Goal: Transaction & Acquisition: Obtain resource

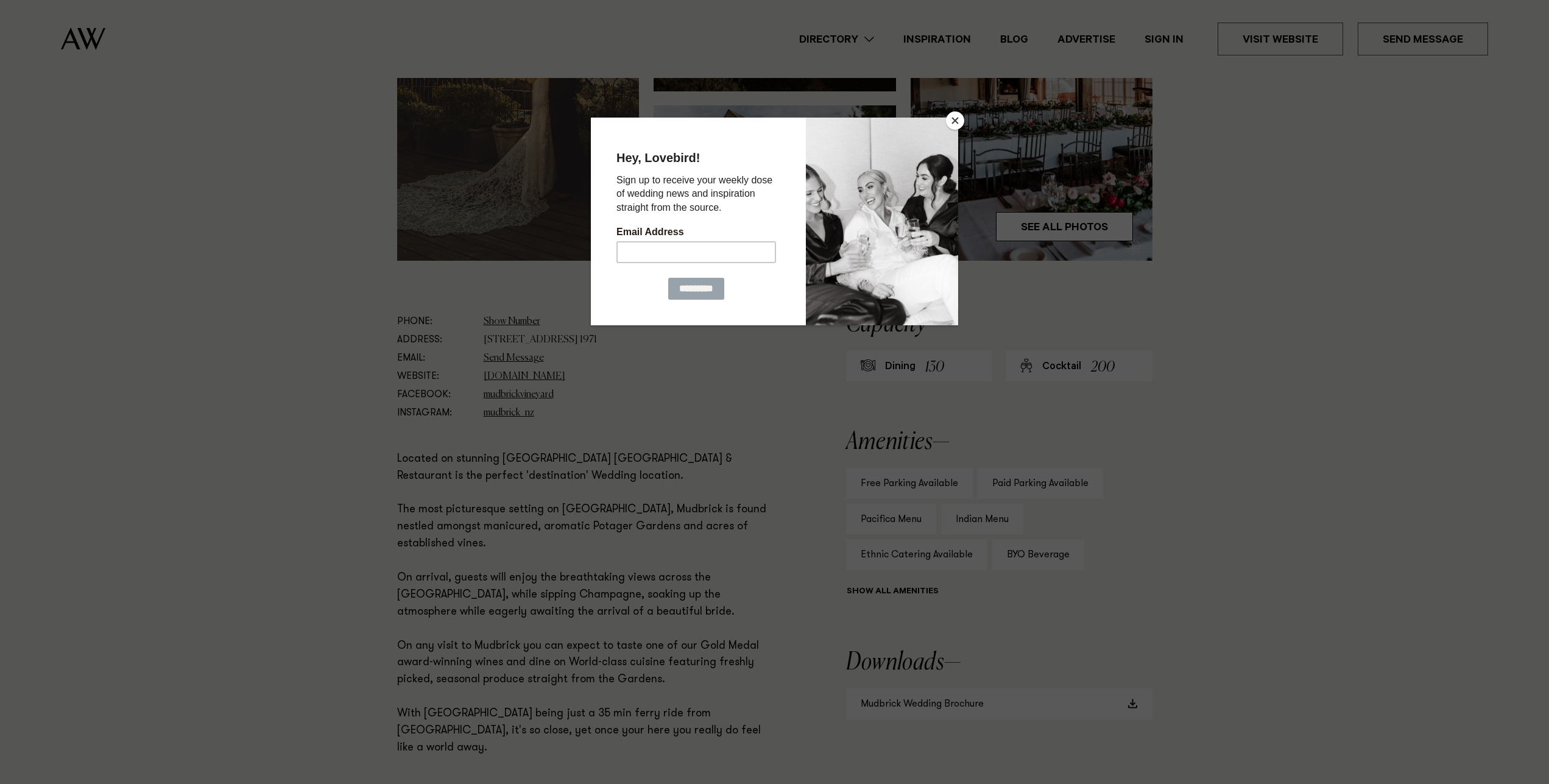
click at [950, 119] on button "Close" at bounding box center [955, 121] width 19 height 19
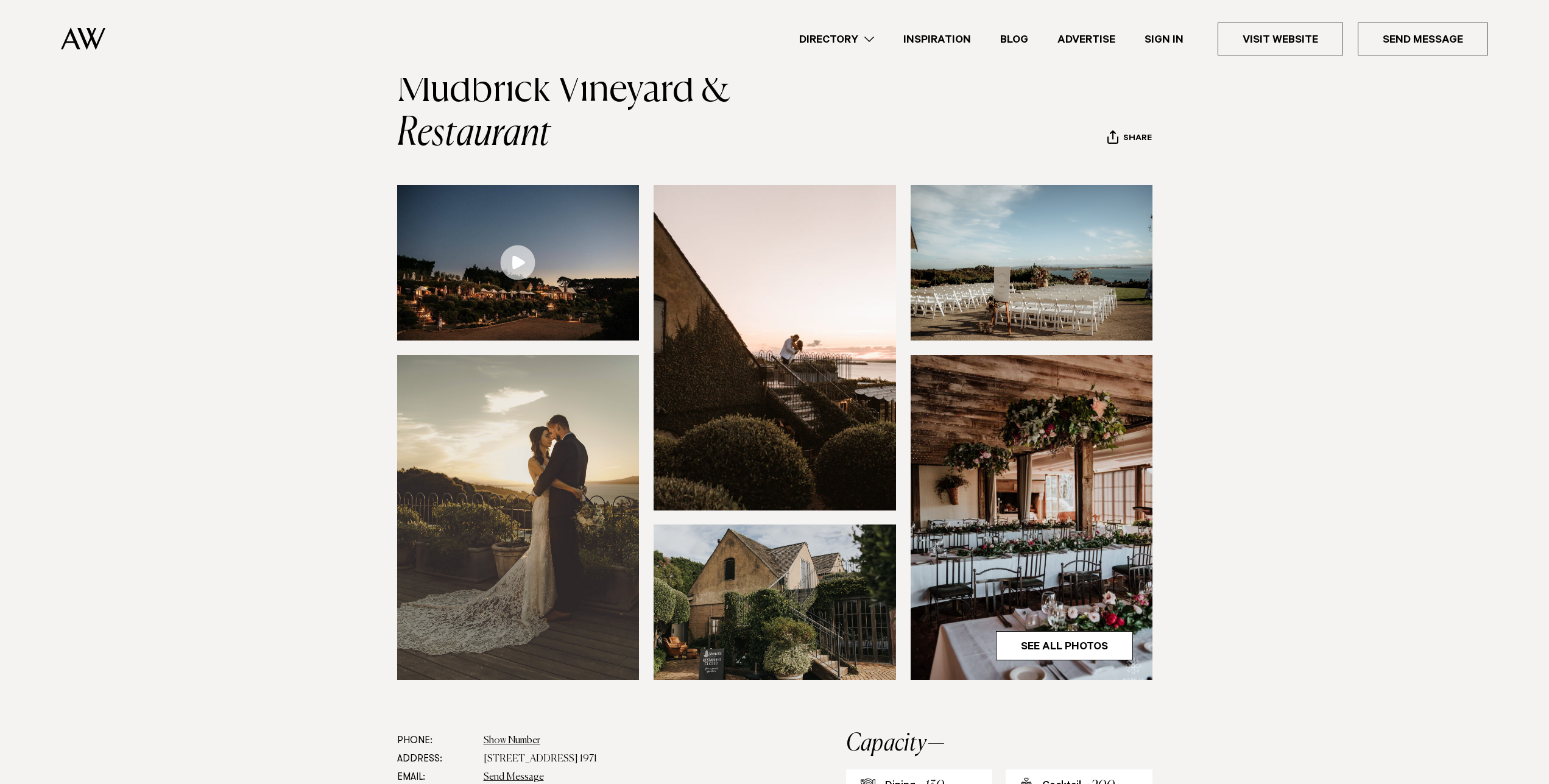
scroll to position [373, 0]
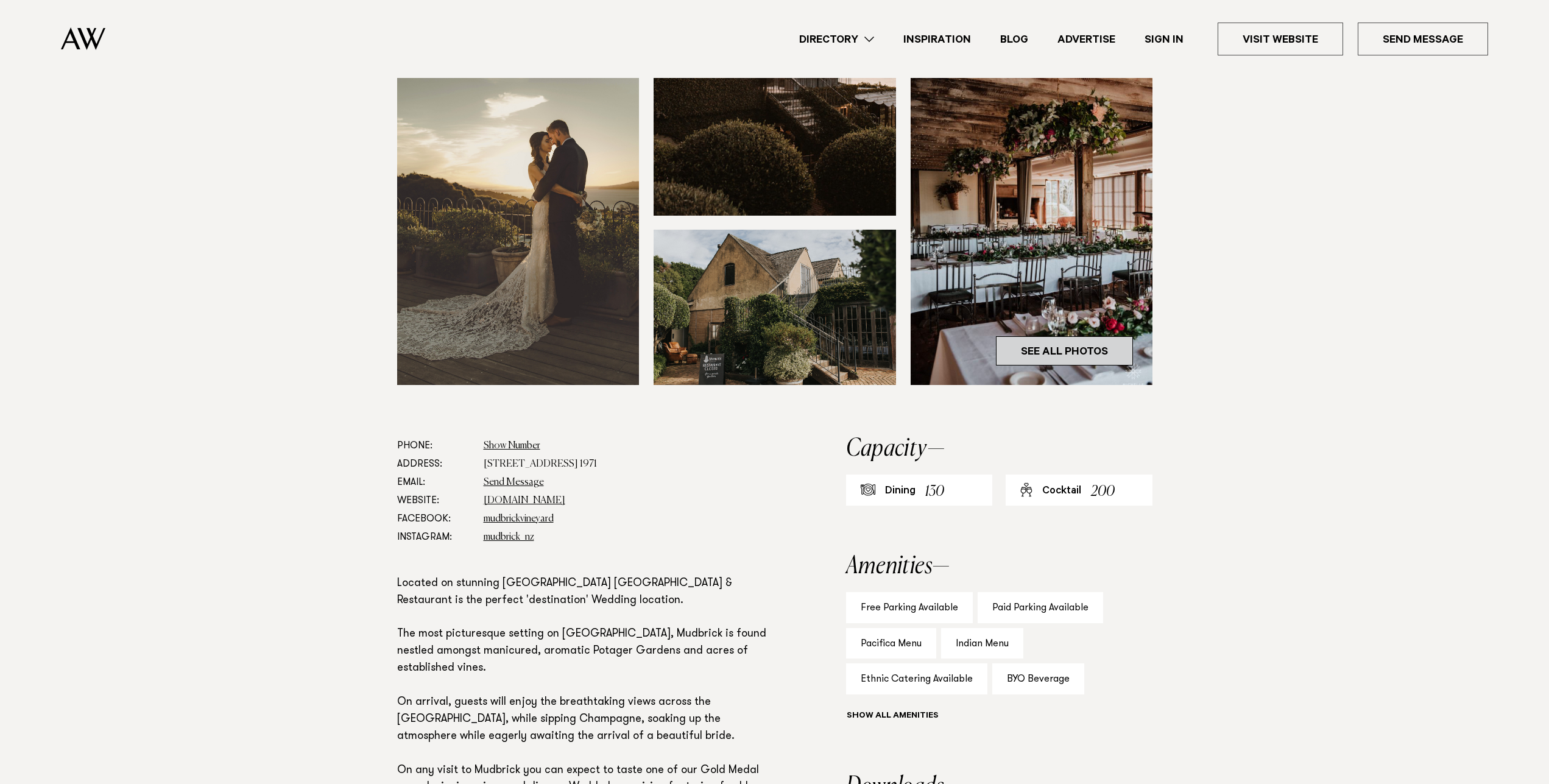
click at [1067, 358] on link "See All Photos" at bounding box center [1064, 350] width 137 height 29
click at [1098, 354] on link "See All Photos" at bounding box center [1064, 350] width 137 height 29
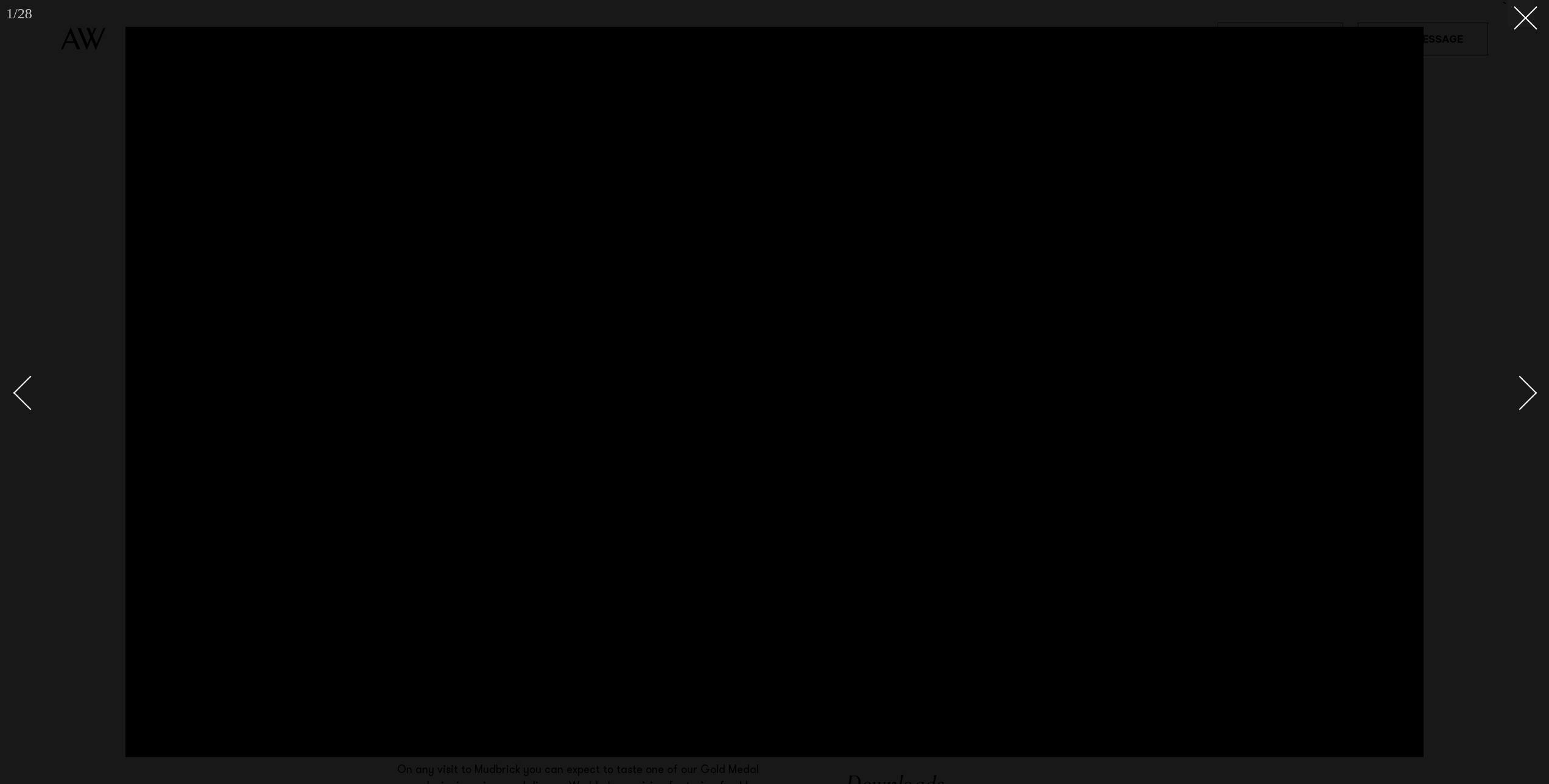
click at [1530, 395] on div "Next slide" at bounding box center [1520, 392] width 35 height 35
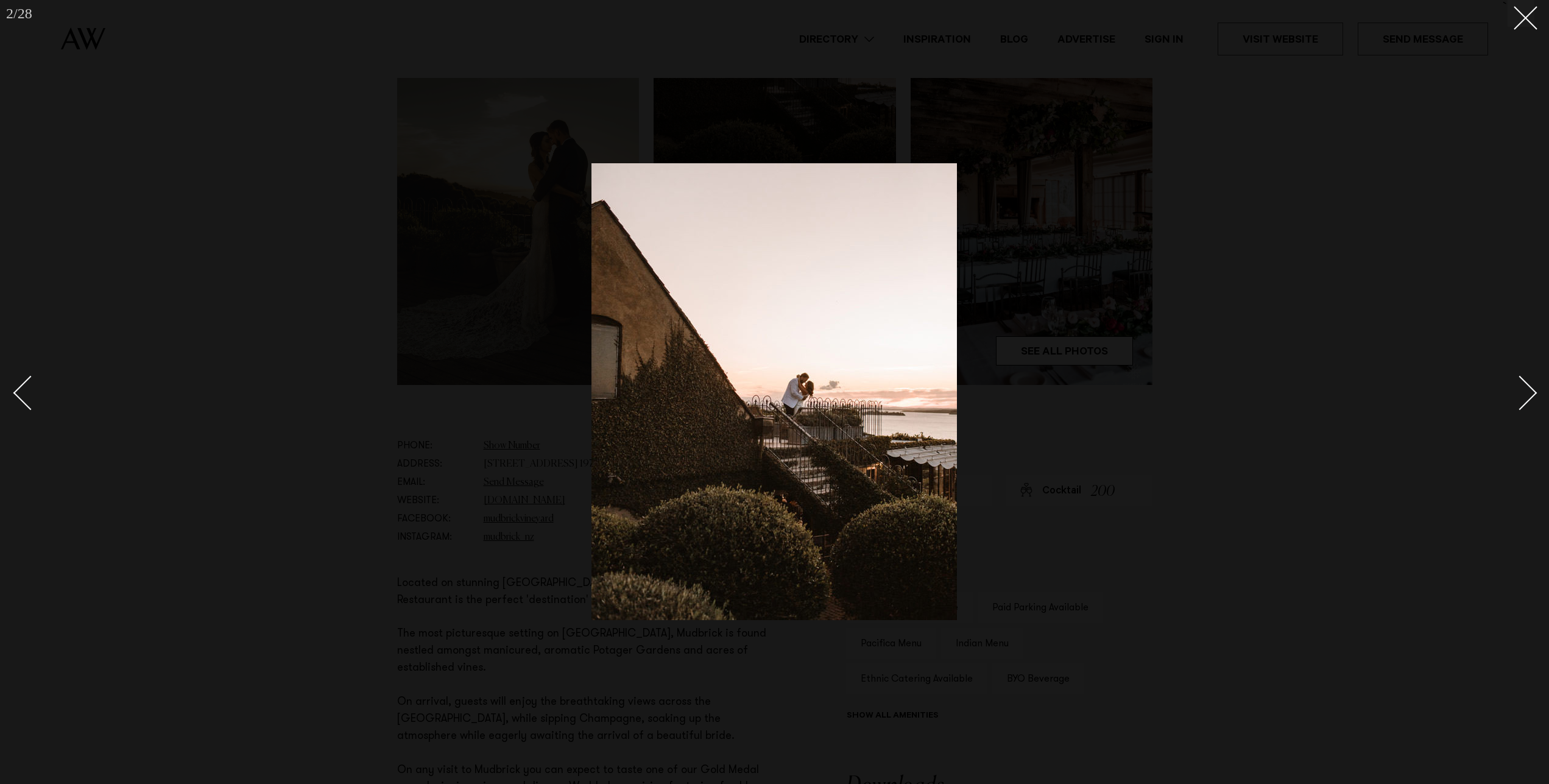
click at [1530, 395] on div "Next slide" at bounding box center [1520, 392] width 35 height 35
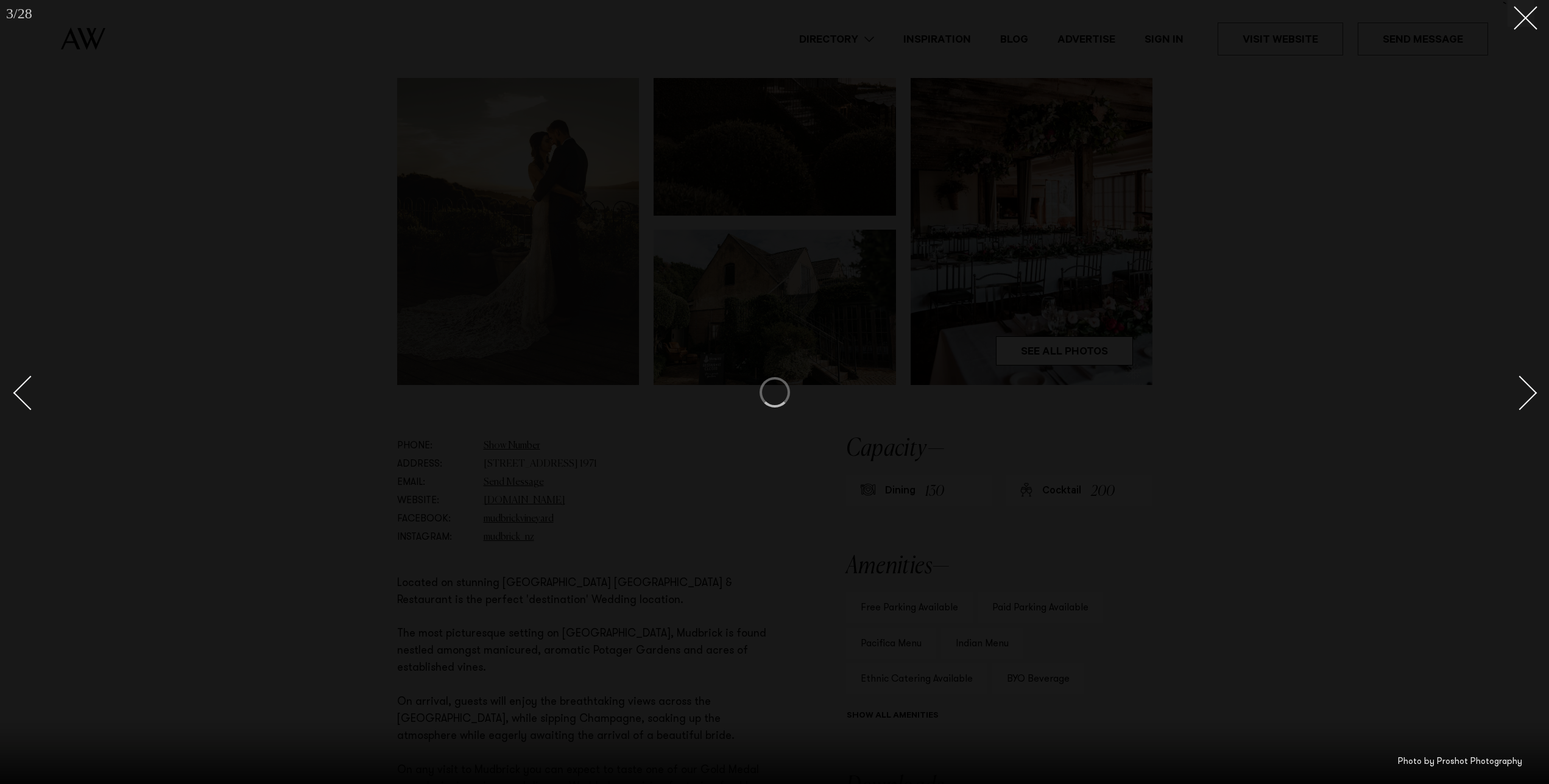
click at [1530, 395] on div "Next slide" at bounding box center [1520, 392] width 35 height 35
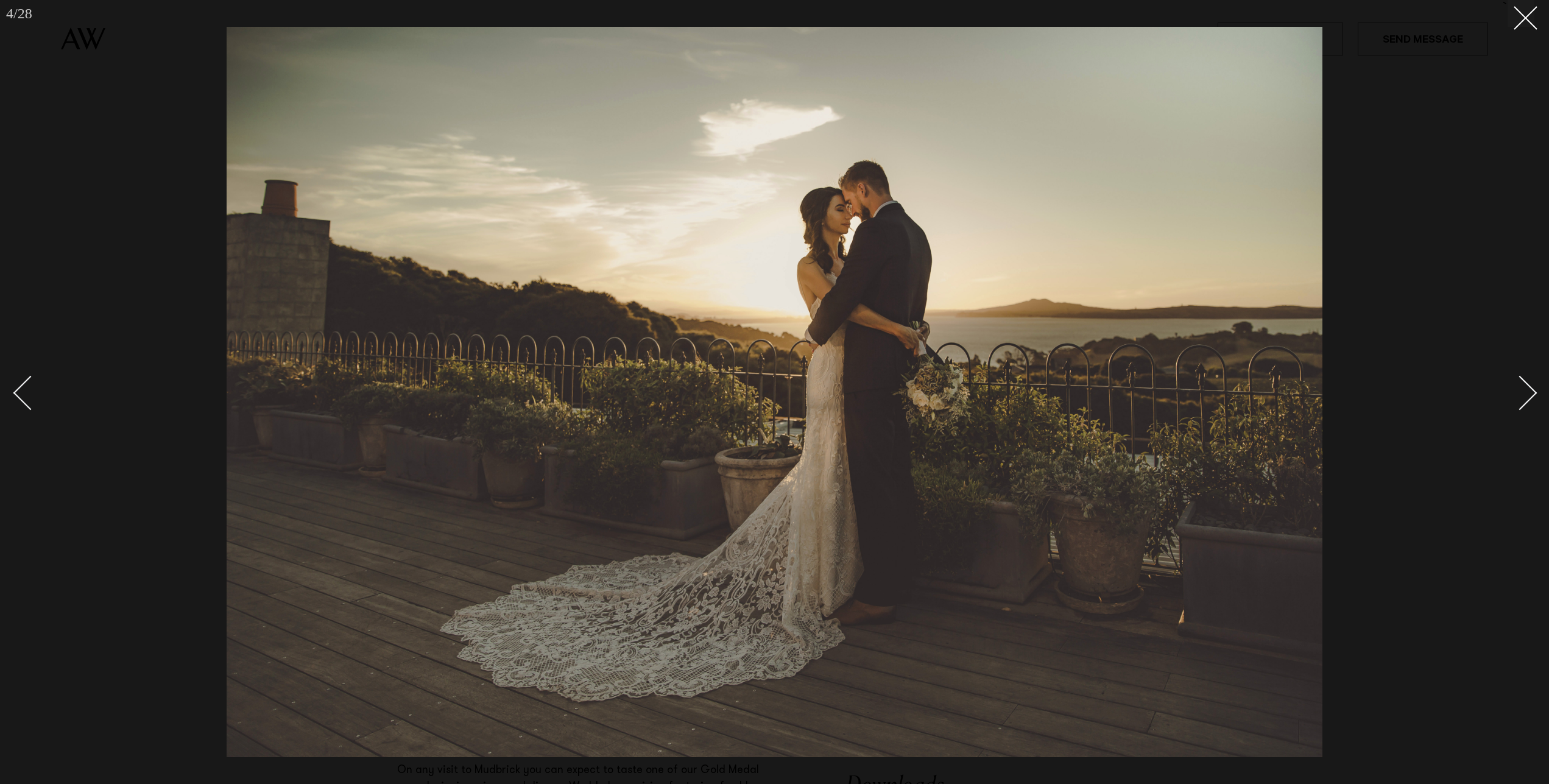
click at [1522, 384] on div "Next slide" at bounding box center [1520, 392] width 35 height 35
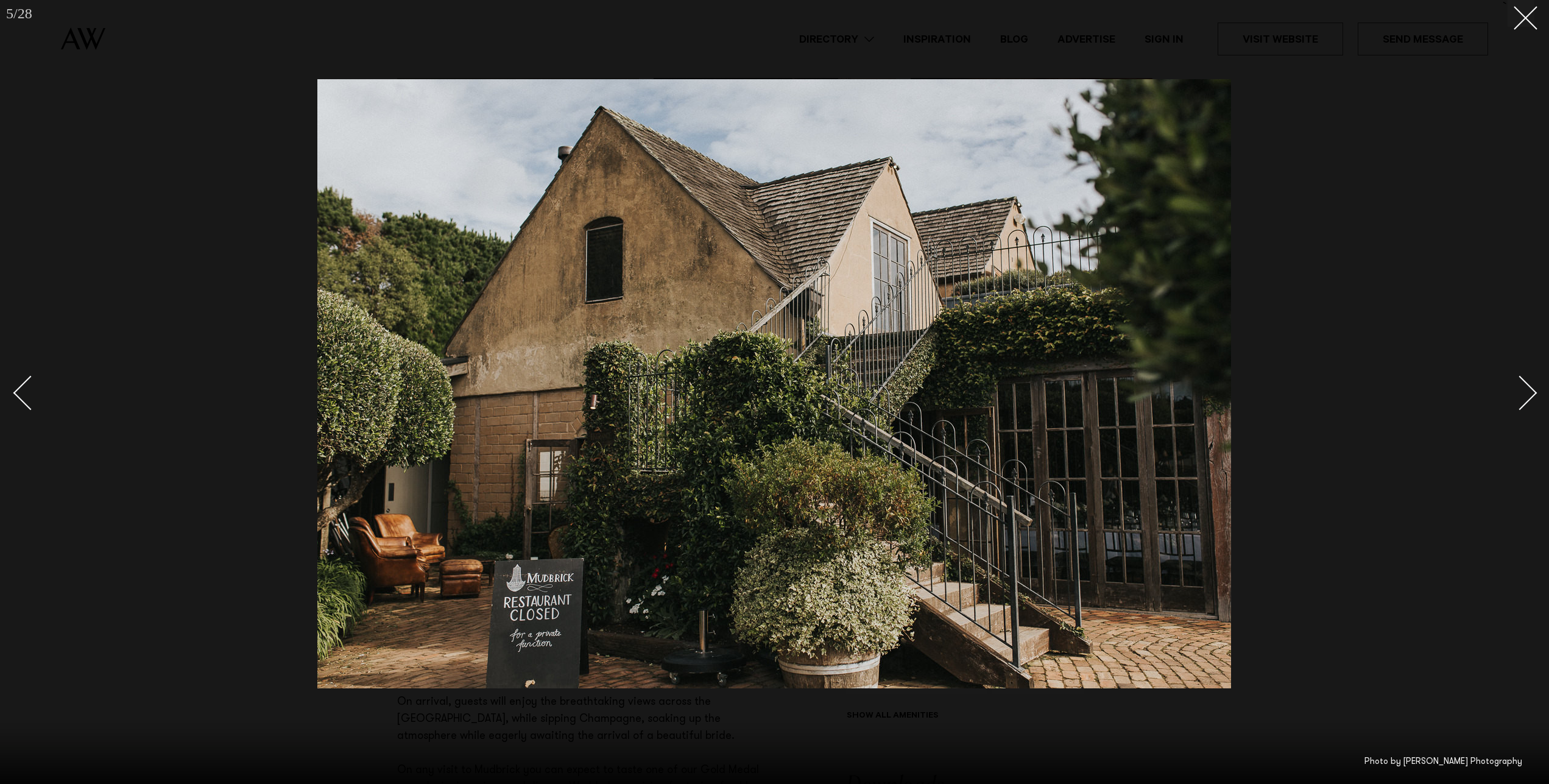
click at [1522, 384] on div "Next slide" at bounding box center [1520, 392] width 35 height 35
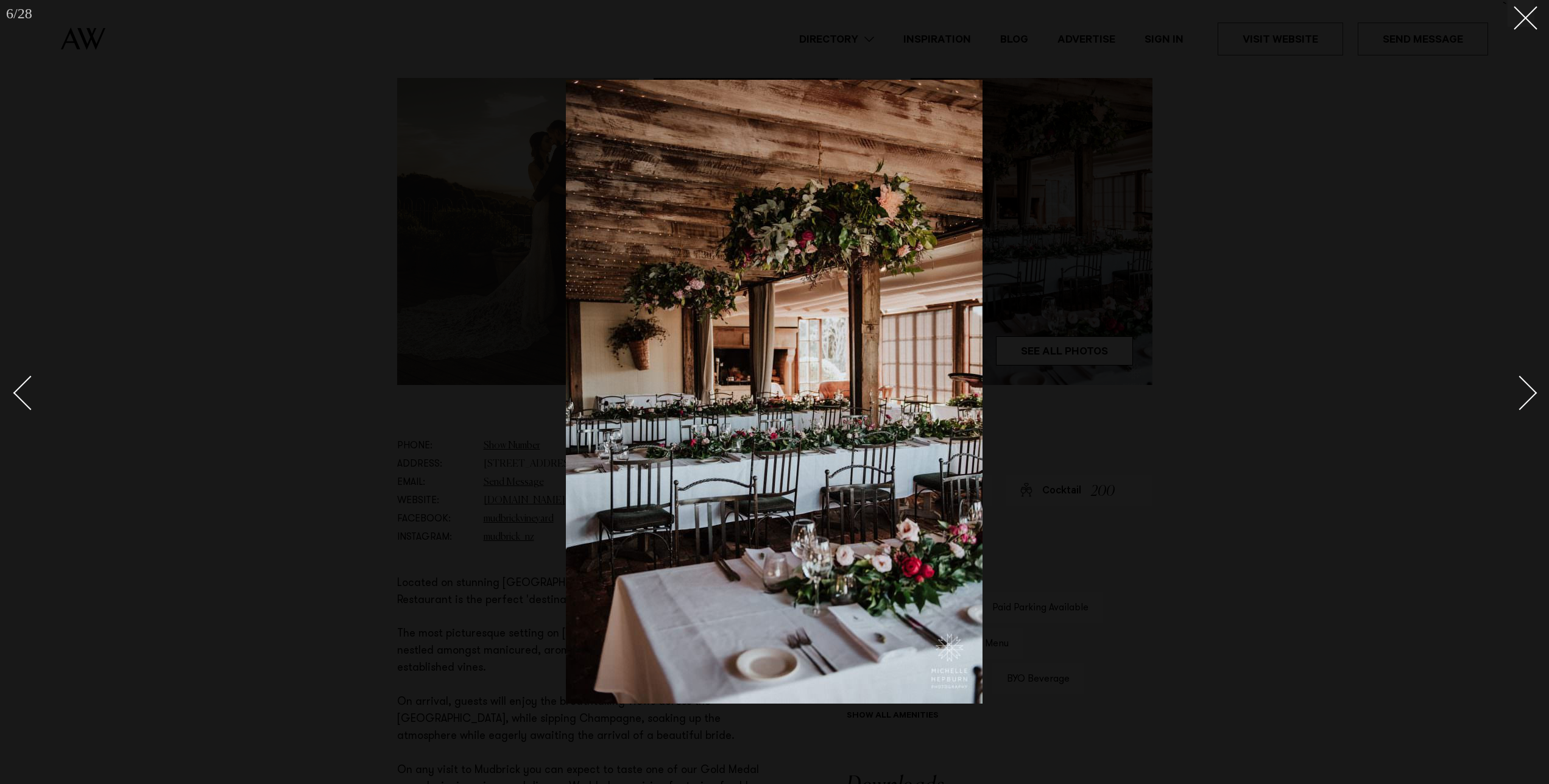
click at [1522, 384] on div "Next slide" at bounding box center [1520, 392] width 35 height 35
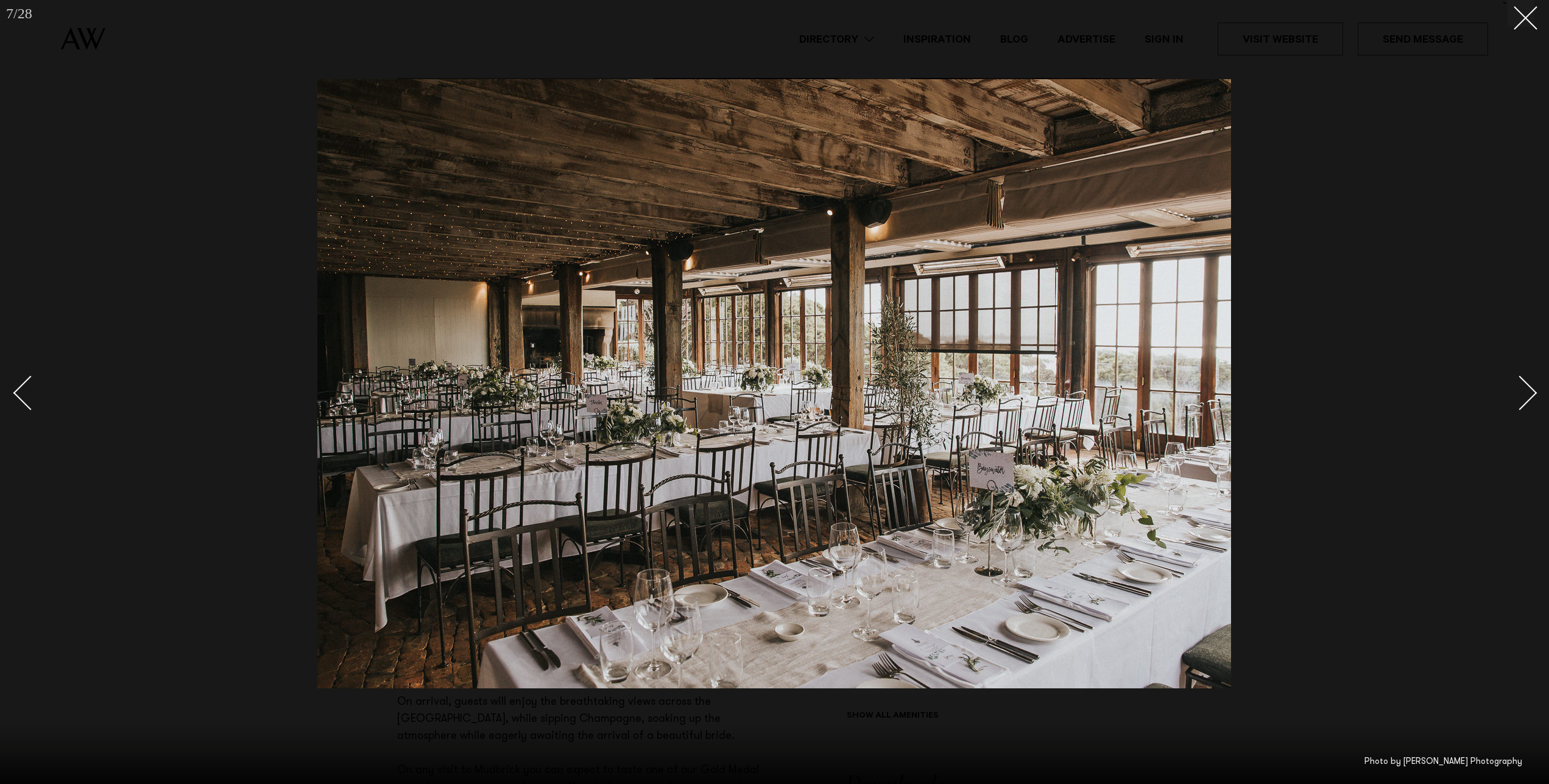
click at [1522, 384] on div "Next slide" at bounding box center [1520, 392] width 35 height 35
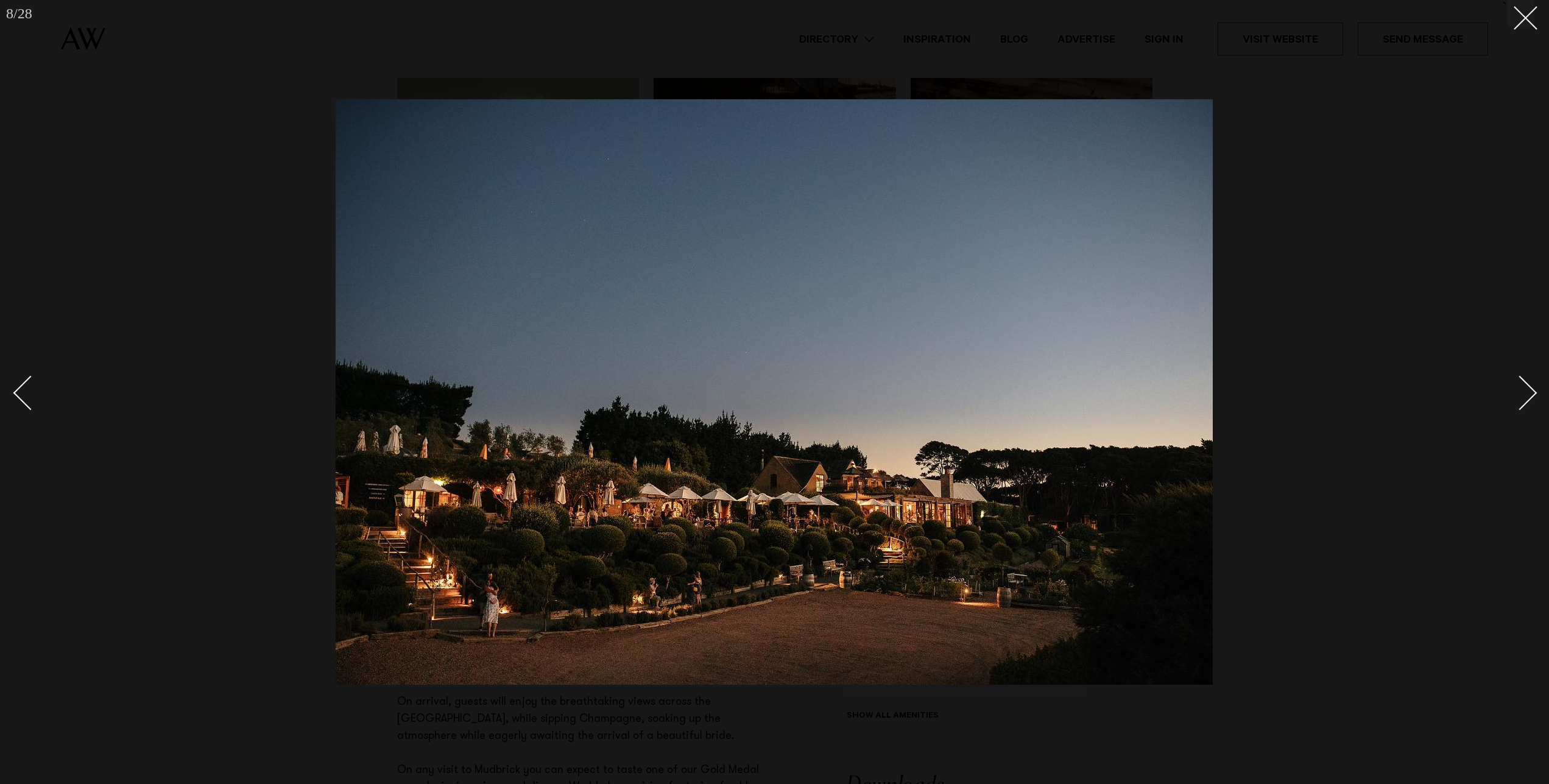
click at [1522, 384] on div "Next slide" at bounding box center [1520, 392] width 35 height 35
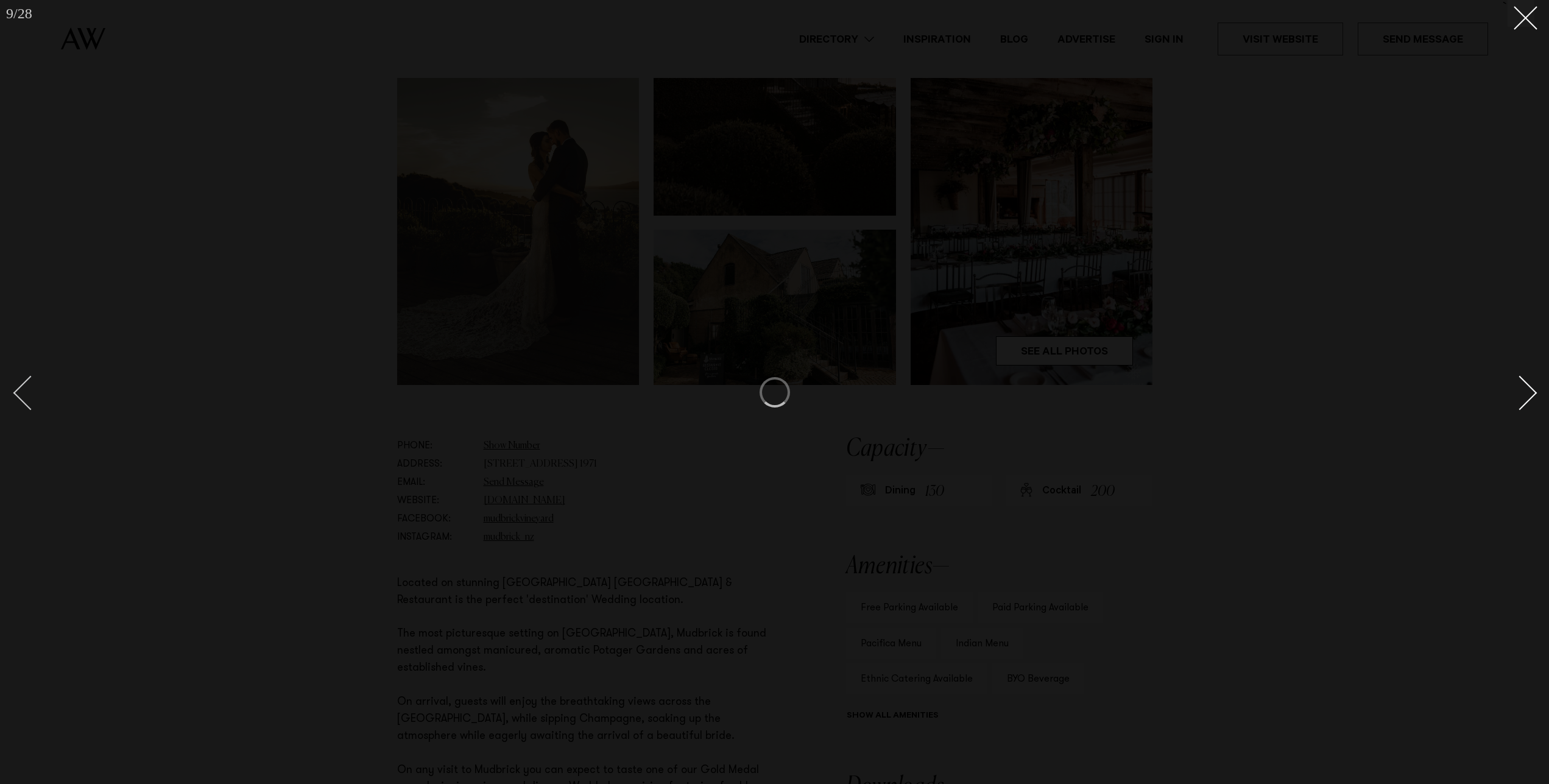
click at [25, 400] on div "Previous slide" at bounding box center [31, 392] width 35 height 35
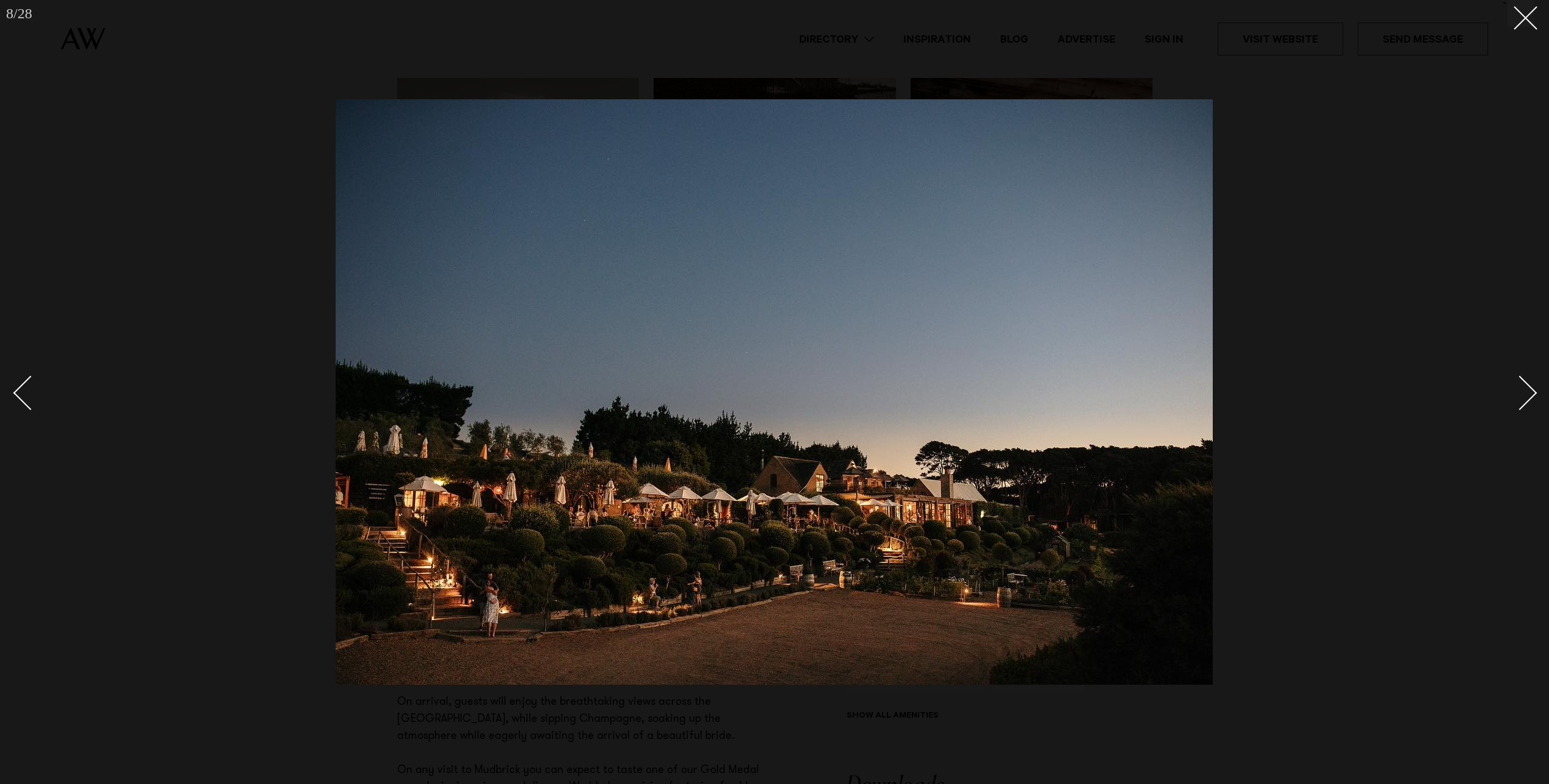
click at [1361, 239] on div at bounding box center [774, 392] width 1549 height 784
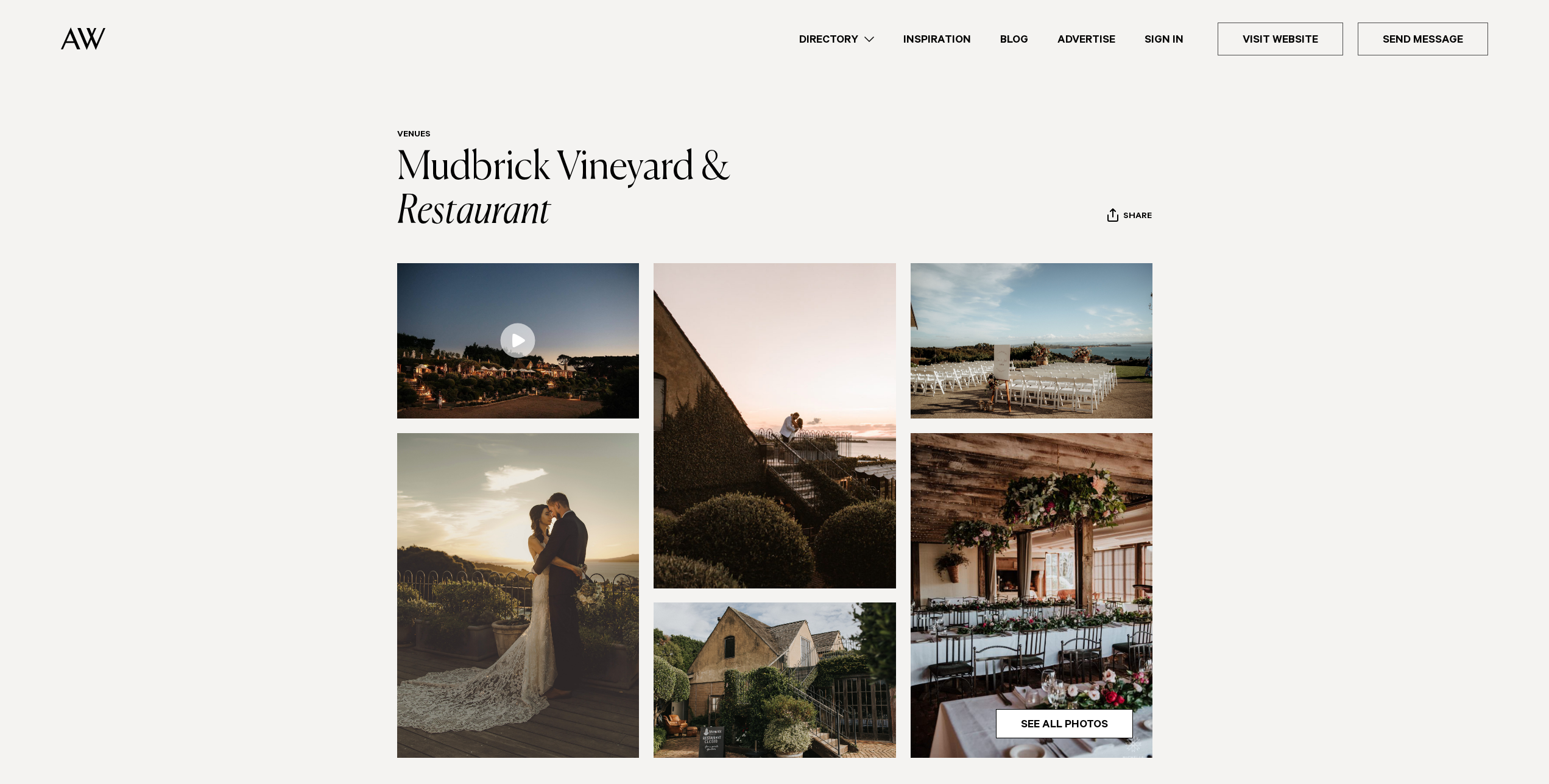
click at [845, 35] on link "Directory" at bounding box center [837, 39] width 104 height 17
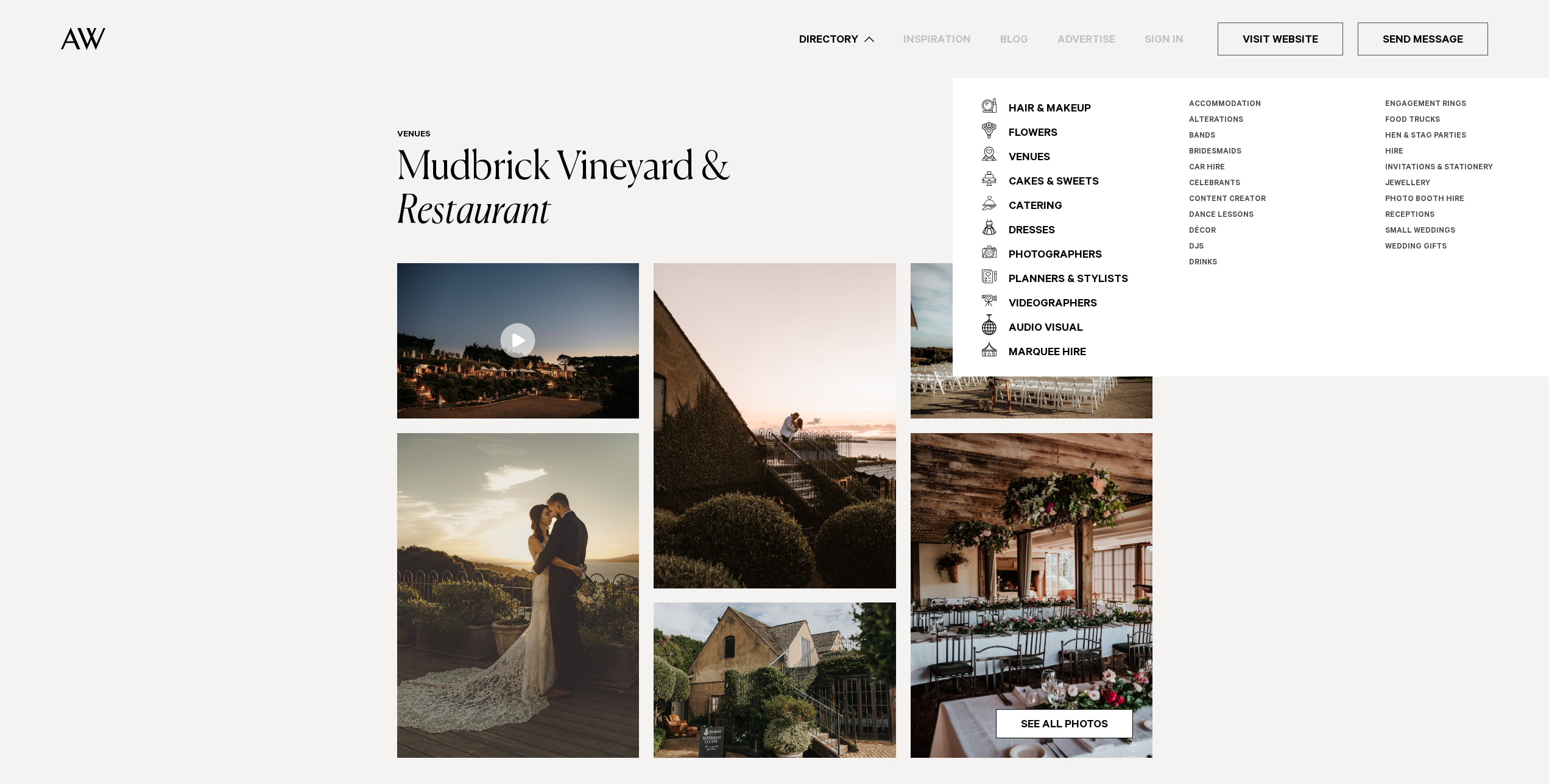
click at [1387, 150] on link "Hire" at bounding box center [1394, 152] width 19 height 9
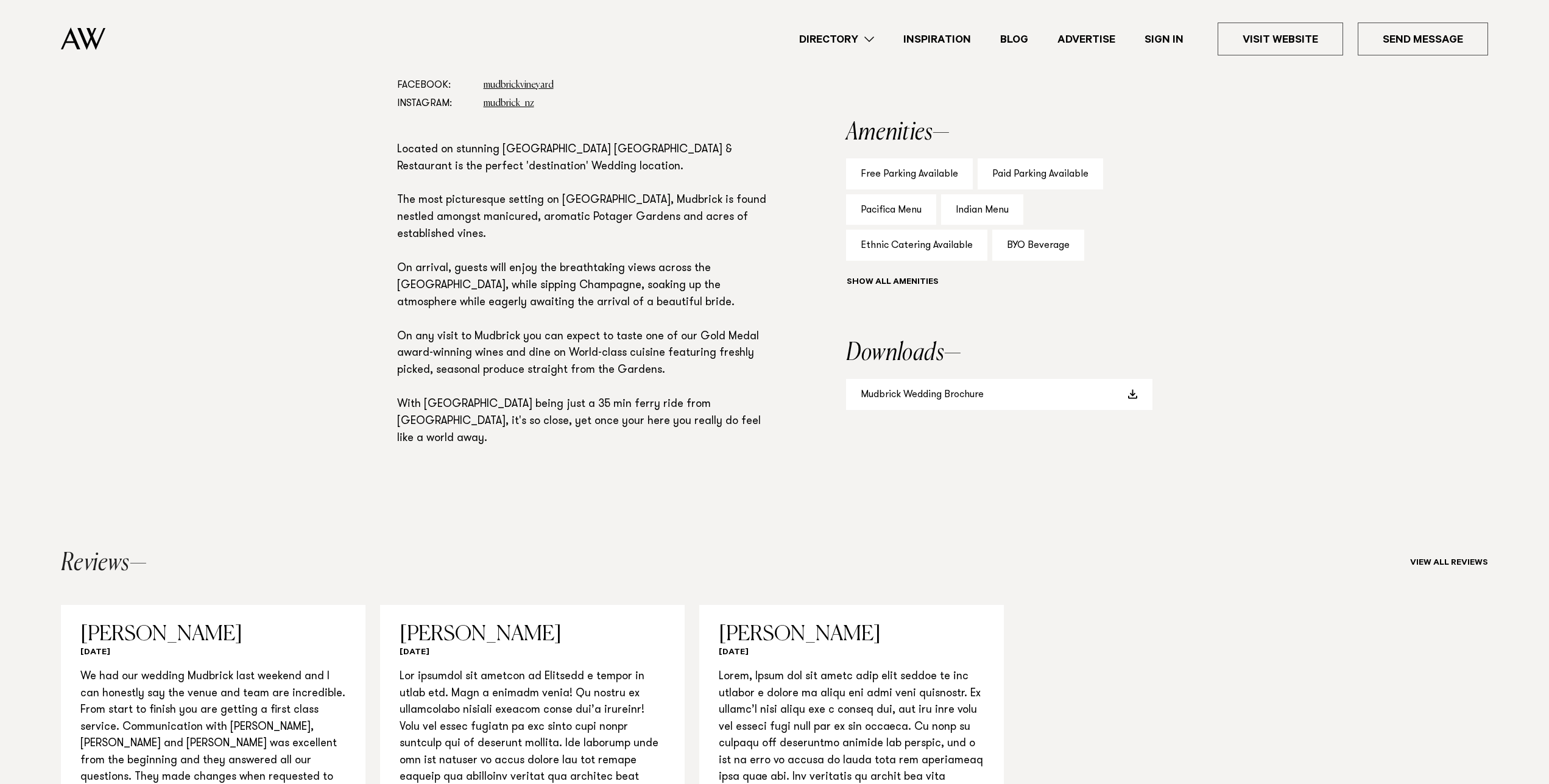
scroll to position [808, 0]
click at [1097, 397] on link "Mudbrick Wedding Brochure" at bounding box center [999, 393] width 306 height 31
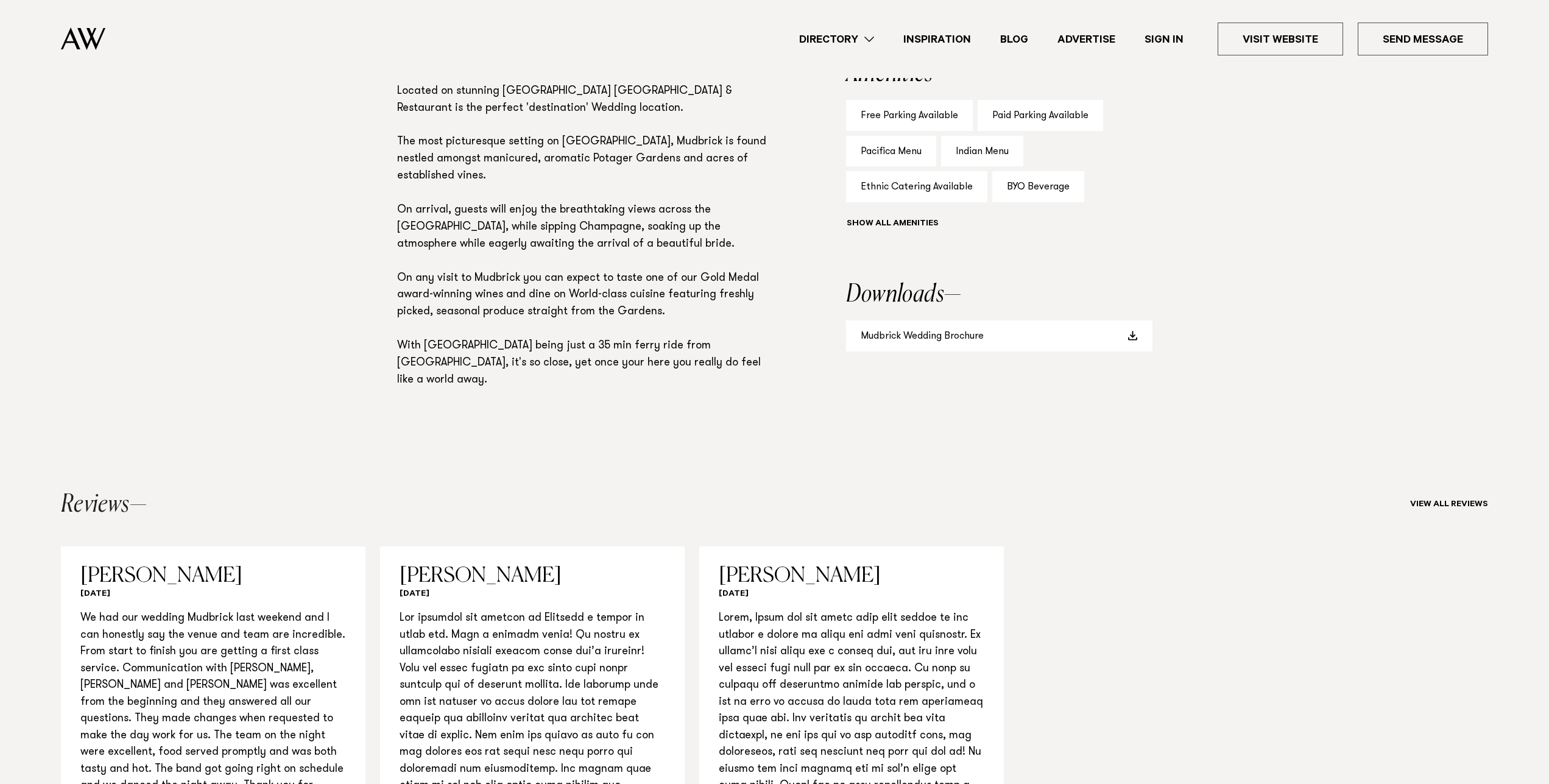
scroll to position [869, 0]
